Goal: Task Accomplishment & Management: Manage account settings

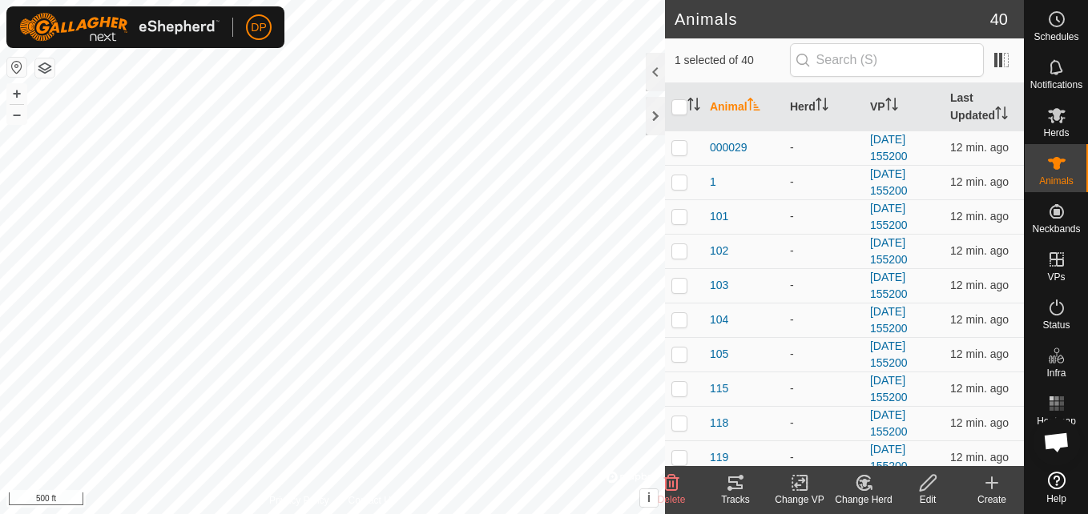
scroll to position [910, 0]
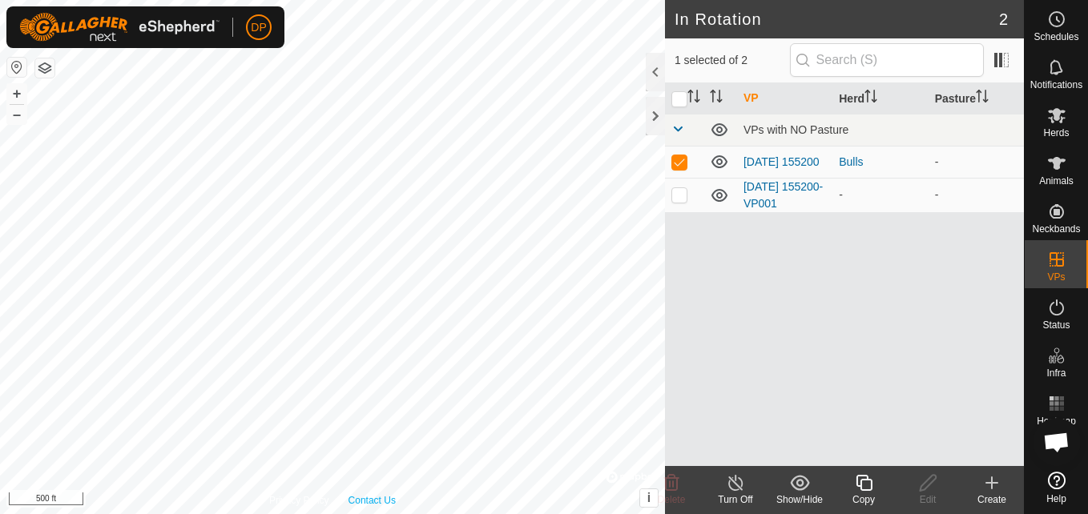
checkbox input "false"
